Goal: Transaction & Acquisition: Purchase product/service

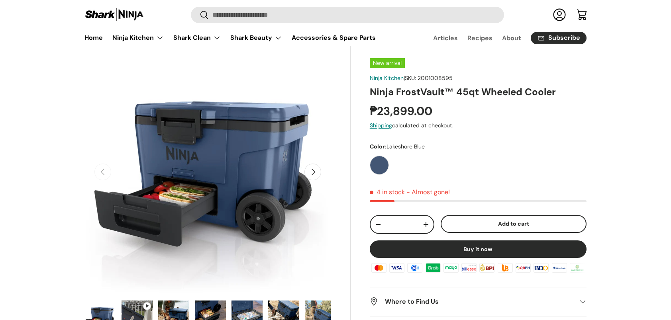
scroll to position [40, 0]
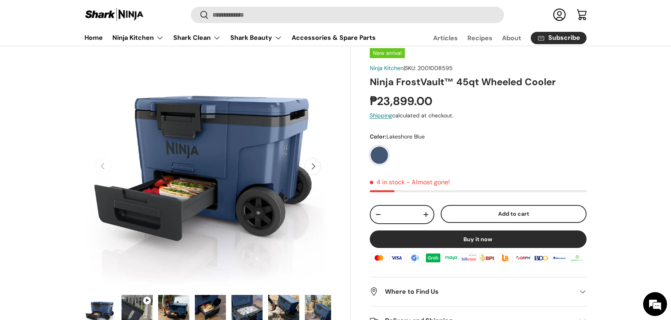
click at [381, 155] on label "Lakeshore Blue" at bounding box center [379, 155] width 19 height 19
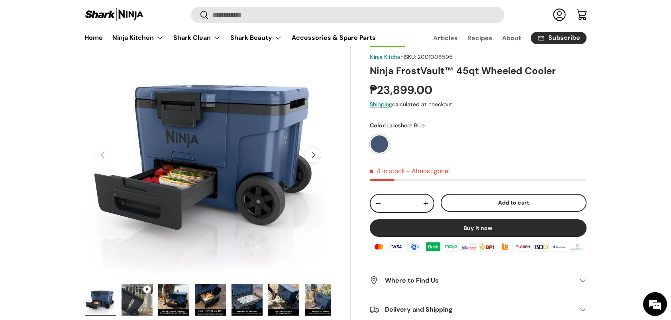
scroll to position [80, 0]
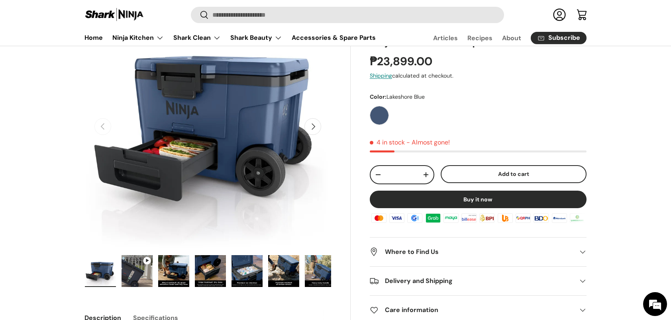
click at [139, 275] on img "Gallery Viewer" at bounding box center [136, 271] width 31 height 32
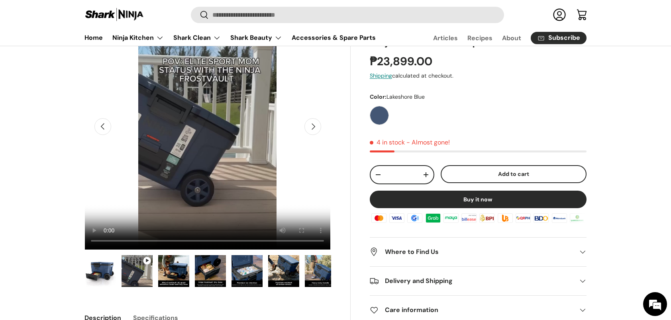
click at [186, 272] on img "Gallery Viewer" at bounding box center [173, 271] width 31 height 32
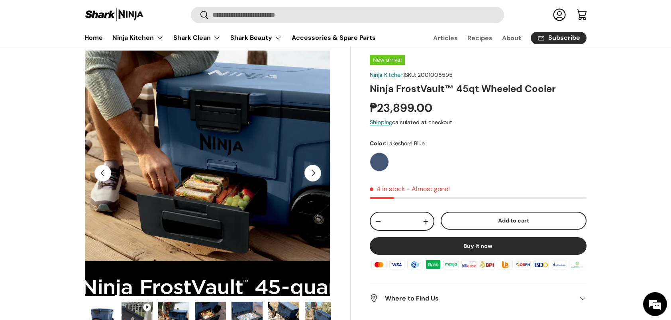
scroll to position [40, 0]
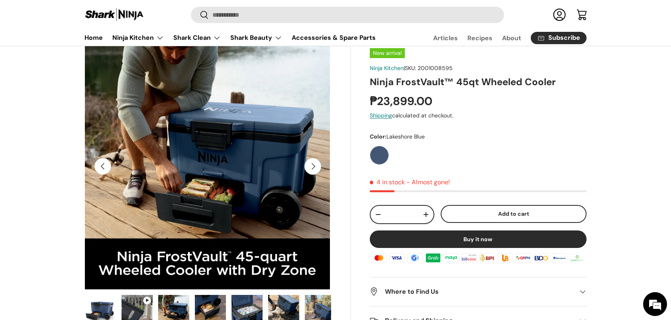
click at [213, 301] on img "Gallery Viewer" at bounding box center [210, 311] width 31 height 32
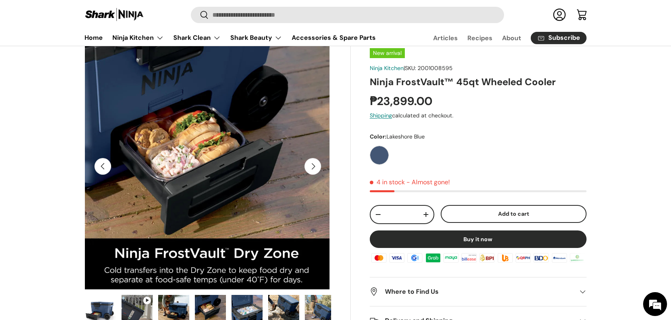
click at [257, 303] on img "Gallery Viewer" at bounding box center [246, 311] width 31 height 32
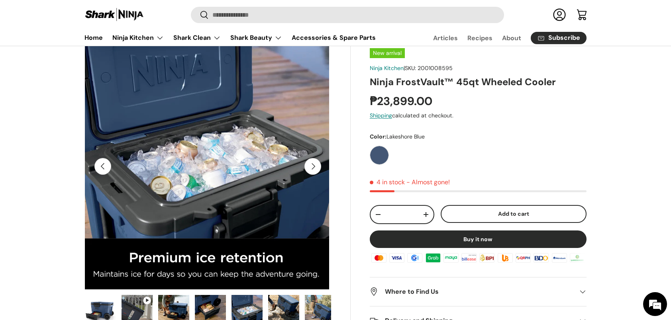
scroll to position [0, 0]
click at [277, 307] on img "Gallery Viewer" at bounding box center [283, 311] width 31 height 32
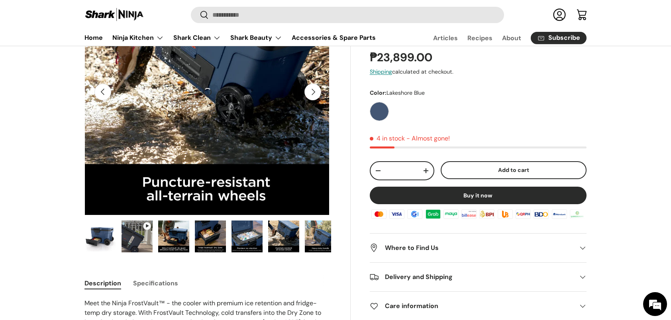
scroll to position [119, 0]
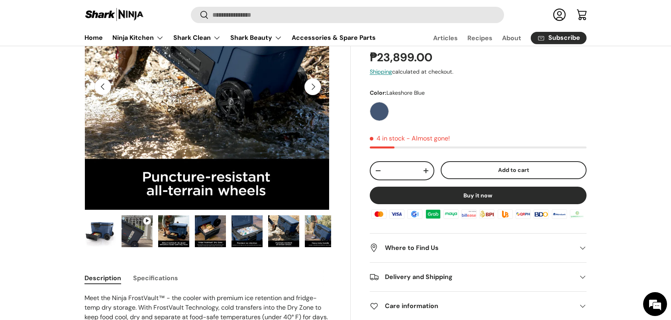
click at [112, 246] on img "Gallery Viewer" at bounding box center [100, 231] width 31 height 32
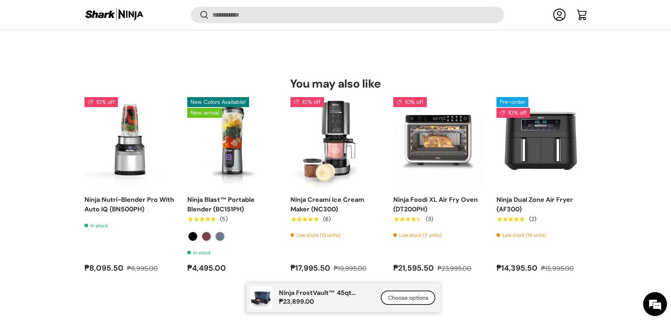
scroll to position [2951, 0]
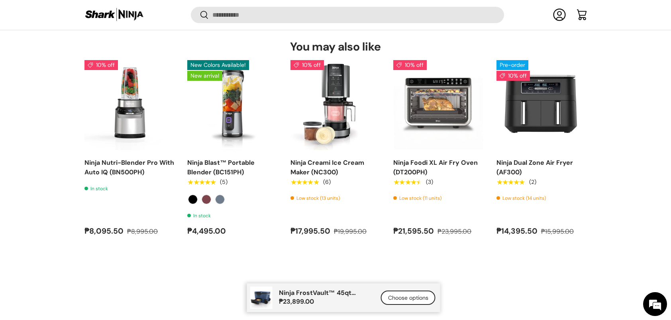
drag, startPoint x: 342, startPoint y: 258, endPoint x: 329, endPoint y: 260, distance: 13.2
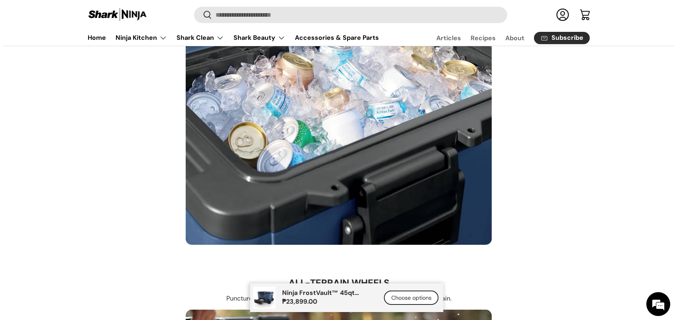
scroll to position [1678, 0]
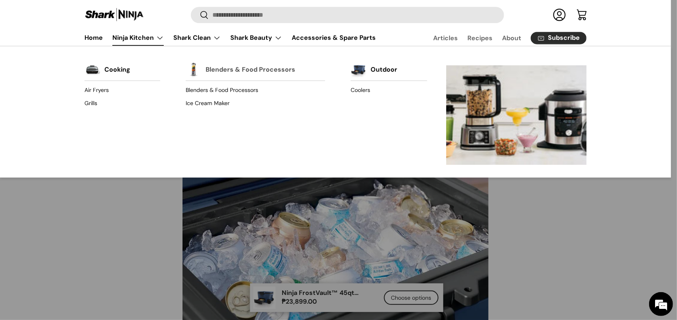
click at [247, 65] on link "Blenders & Food Processors" at bounding box center [250, 70] width 90 height 18
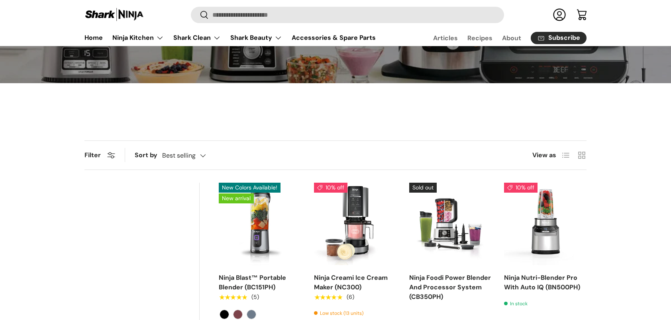
scroll to position [317, 0]
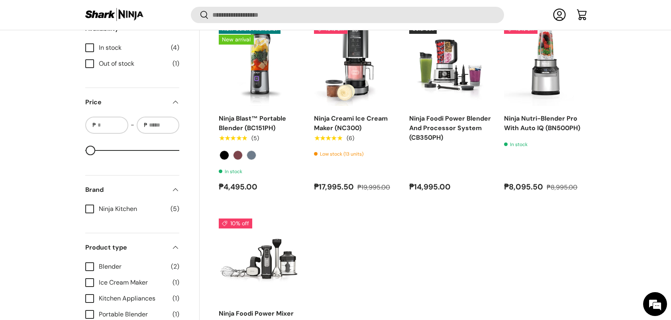
drag, startPoint x: 0, startPoint y: 0, endPoint x: 328, endPoint y: 261, distance: 419.1
click at [328, 261] on ul "New Colors Available! New arrival Ninja Blast™ Portable Blender (BC151PH) ★★★★★…" at bounding box center [403, 192] width 368 height 337
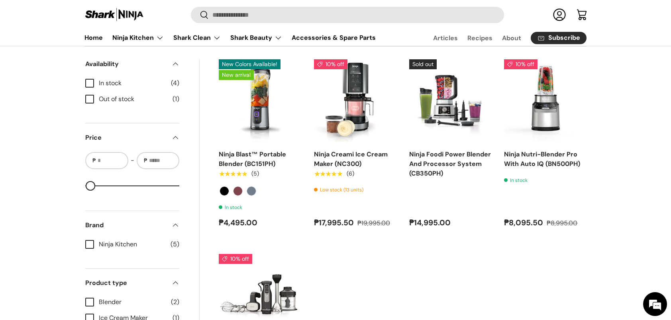
scroll to position [279, 0]
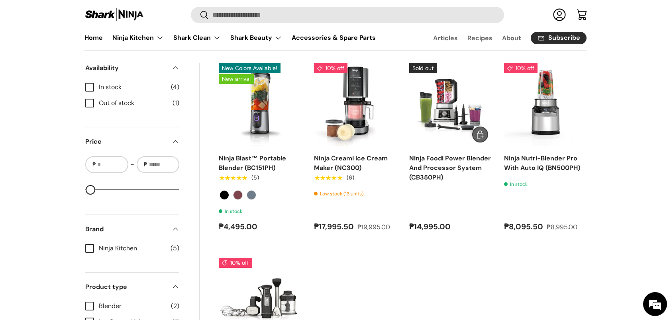
click at [0, 0] on img "Ninja Foodi Power Blender And Processor System (CB350PH)" at bounding box center [0, 0] width 0 height 0
